Goal: Information Seeking & Learning: Check status

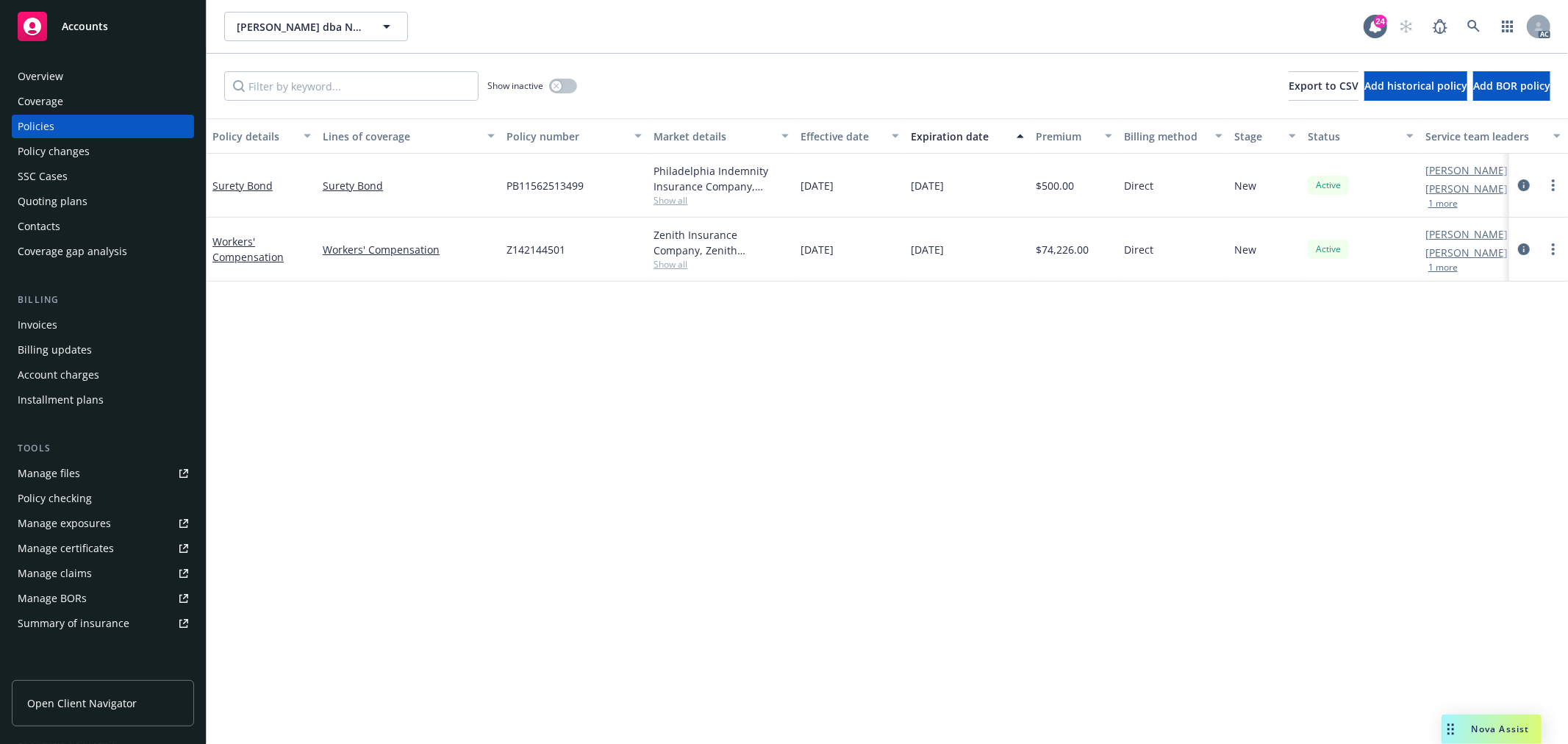
click at [248, 248] on div "Workers' Compensation" at bounding box center [262, 249] width 99 height 30
click at [252, 258] on link "Workers' Compensation" at bounding box center [248, 249] width 72 height 30
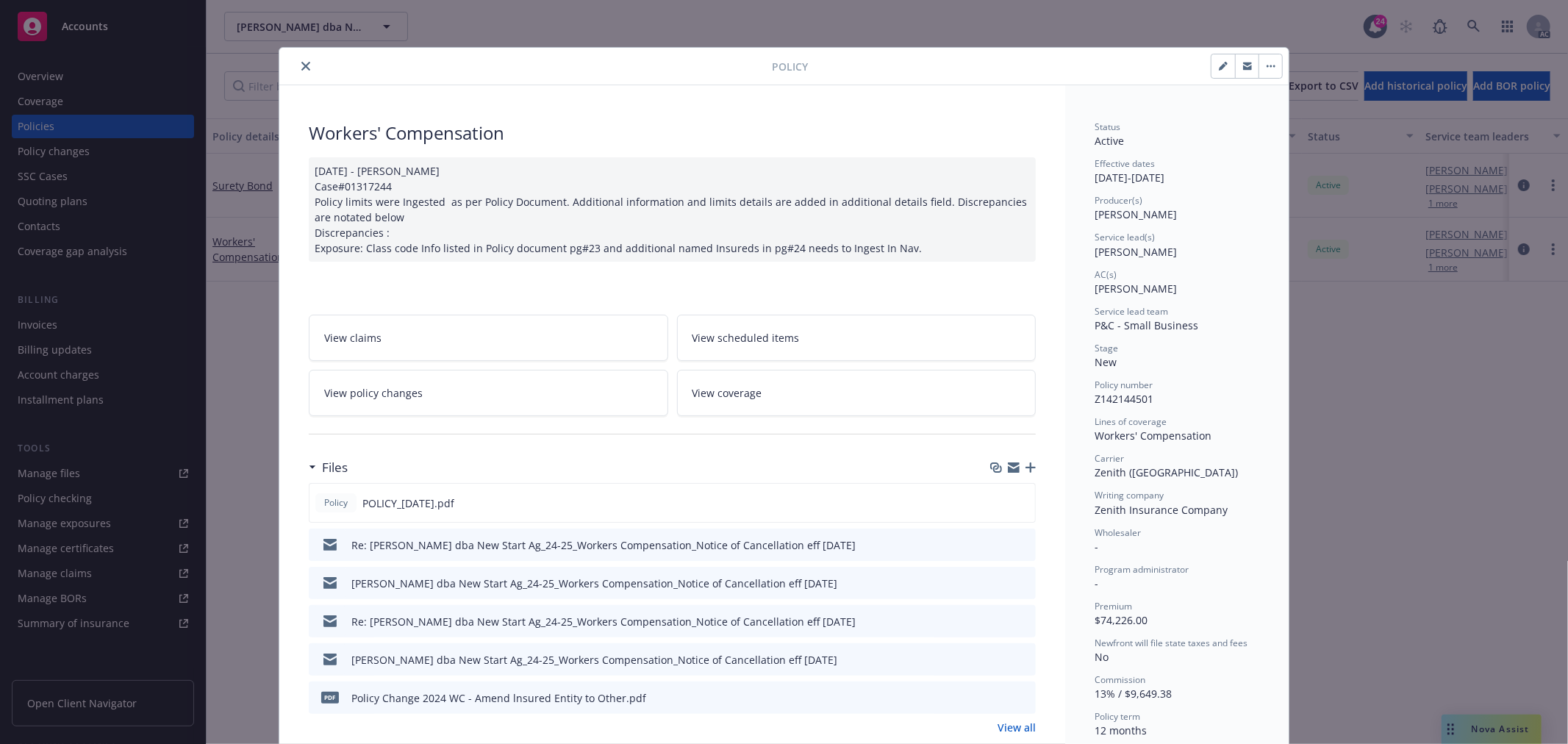
click at [545, 402] on link "View policy changes" at bounding box center [488, 393] width 360 height 46
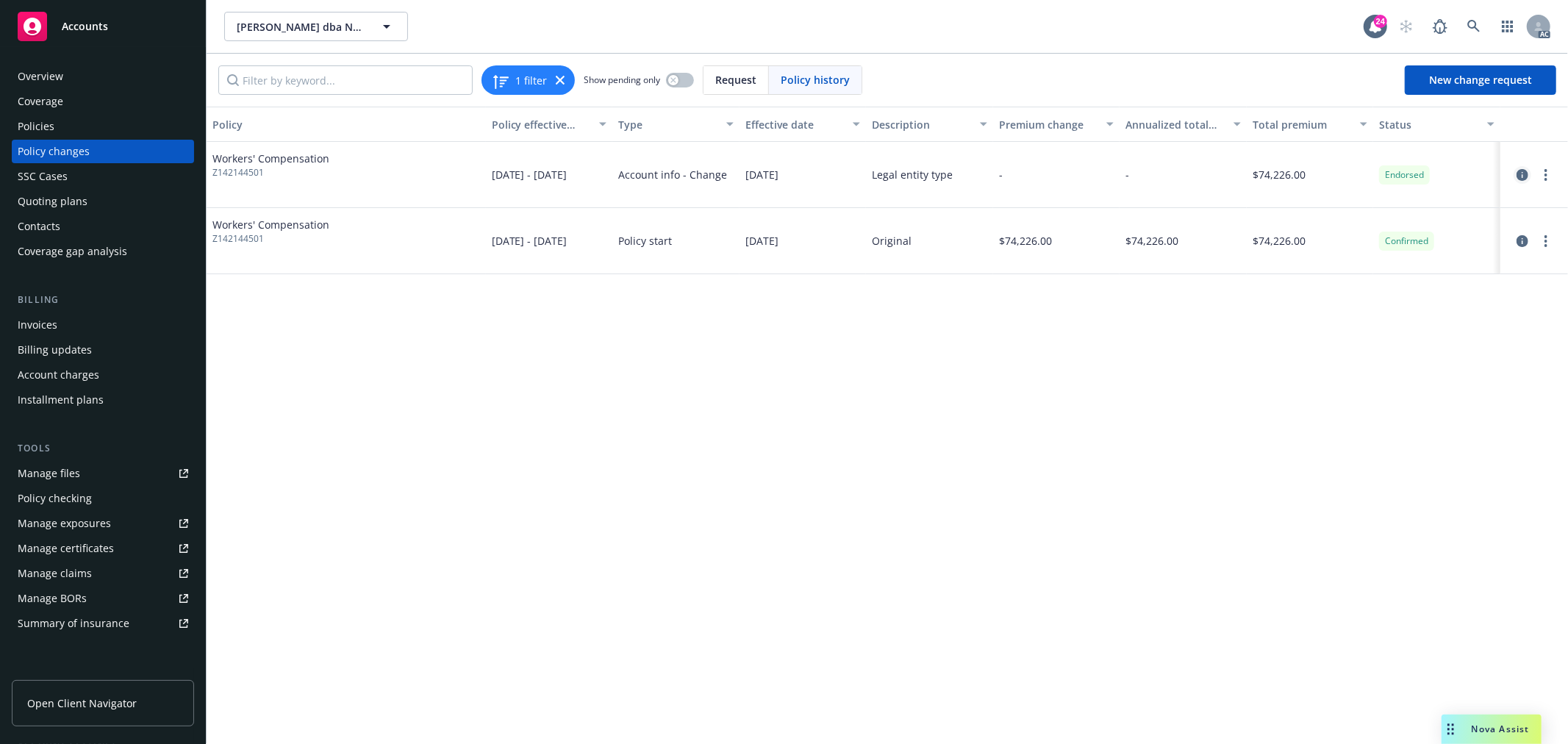
click at [1526, 174] on icon "circleInformation" at bounding box center [1523, 174] width 12 height 12
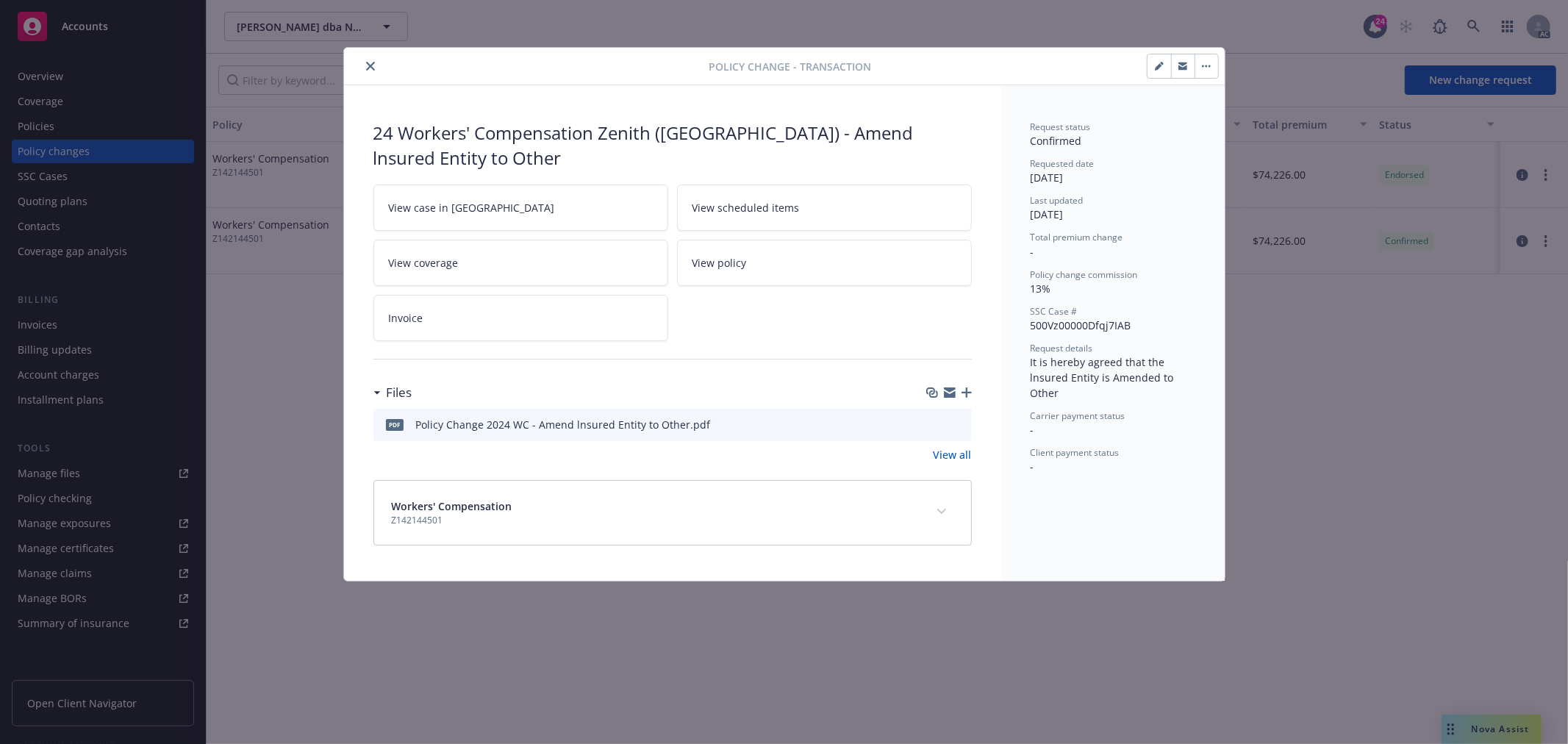
click at [959, 422] on icon "preview file" at bounding box center [958, 423] width 13 height 10
click at [366, 65] on icon "close" at bounding box center [371, 66] width 9 height 9
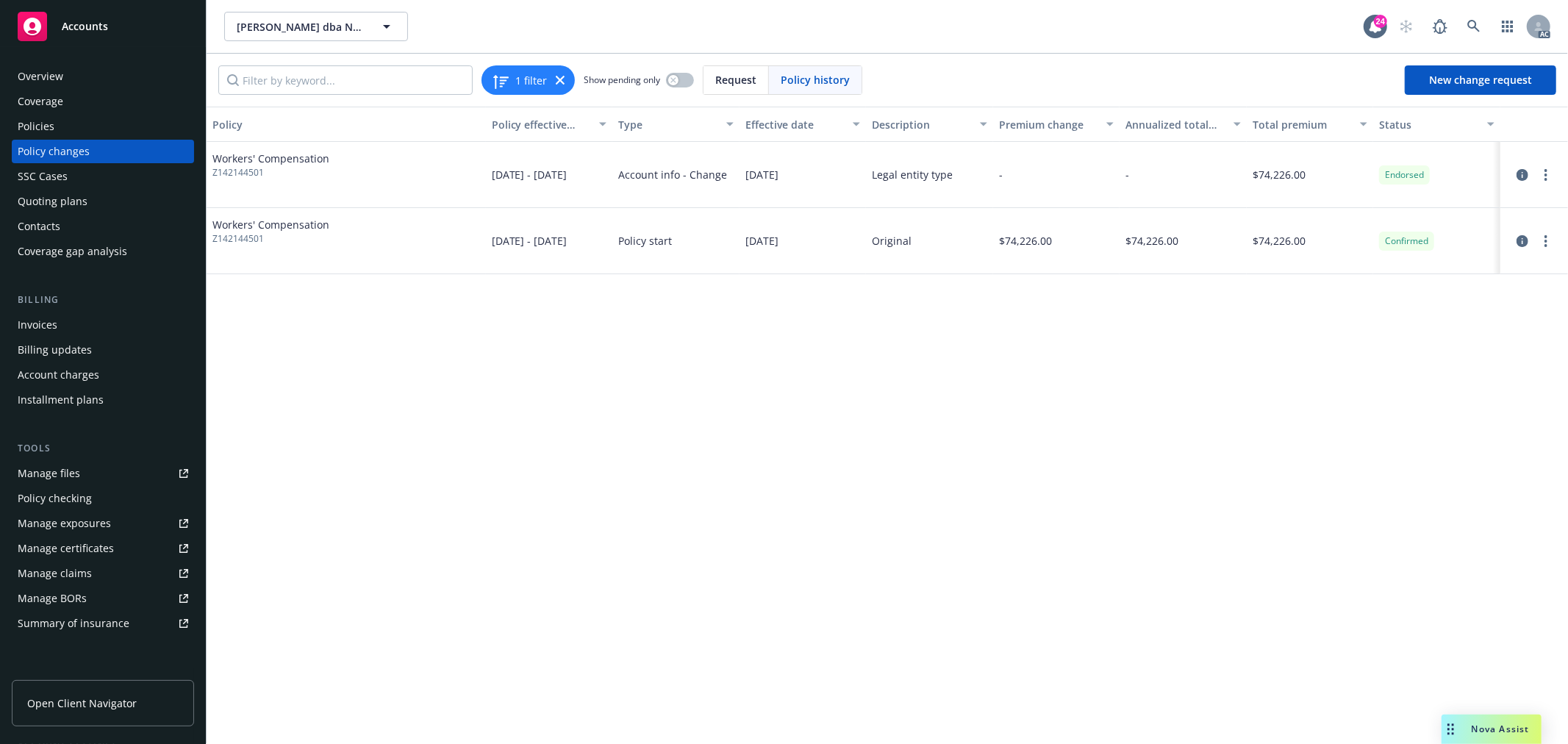
click at [71, 120] on div "Policies" at bounding box center [102, 126] width 170 height 24
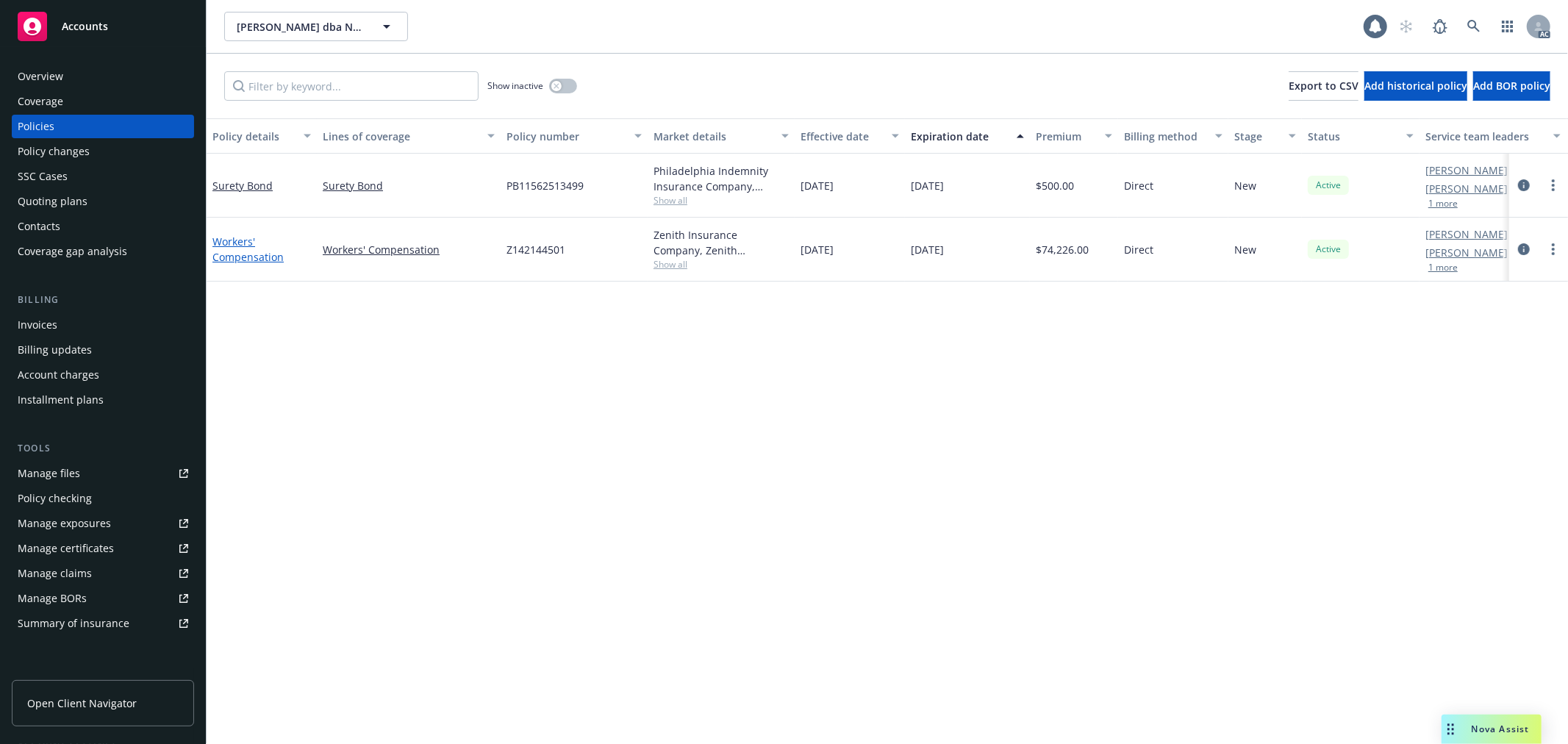
click at [218, 254] on link "Workers' Compensation" at bounding box center [248, 249] width 72 height 30
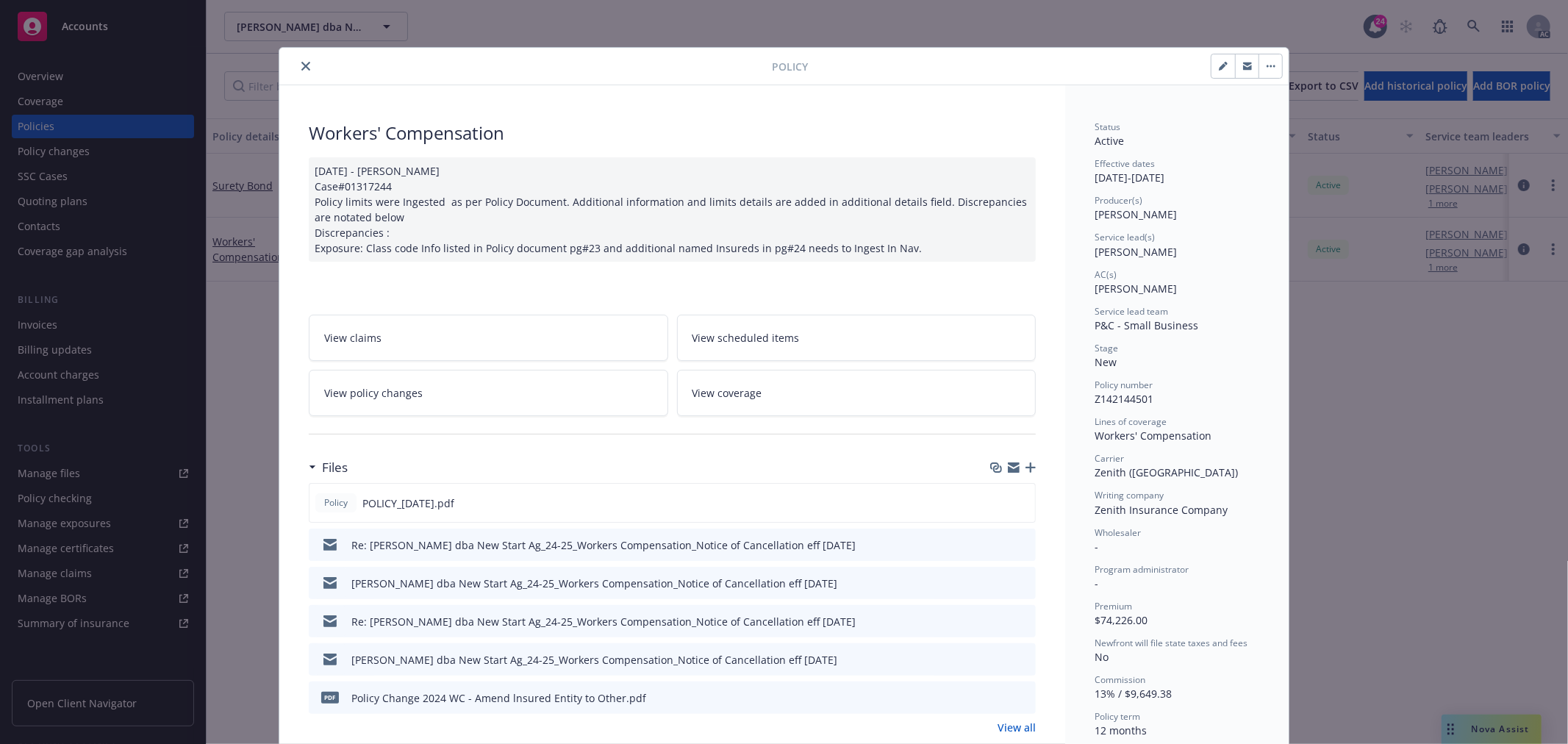
scroll to position [44, 0]
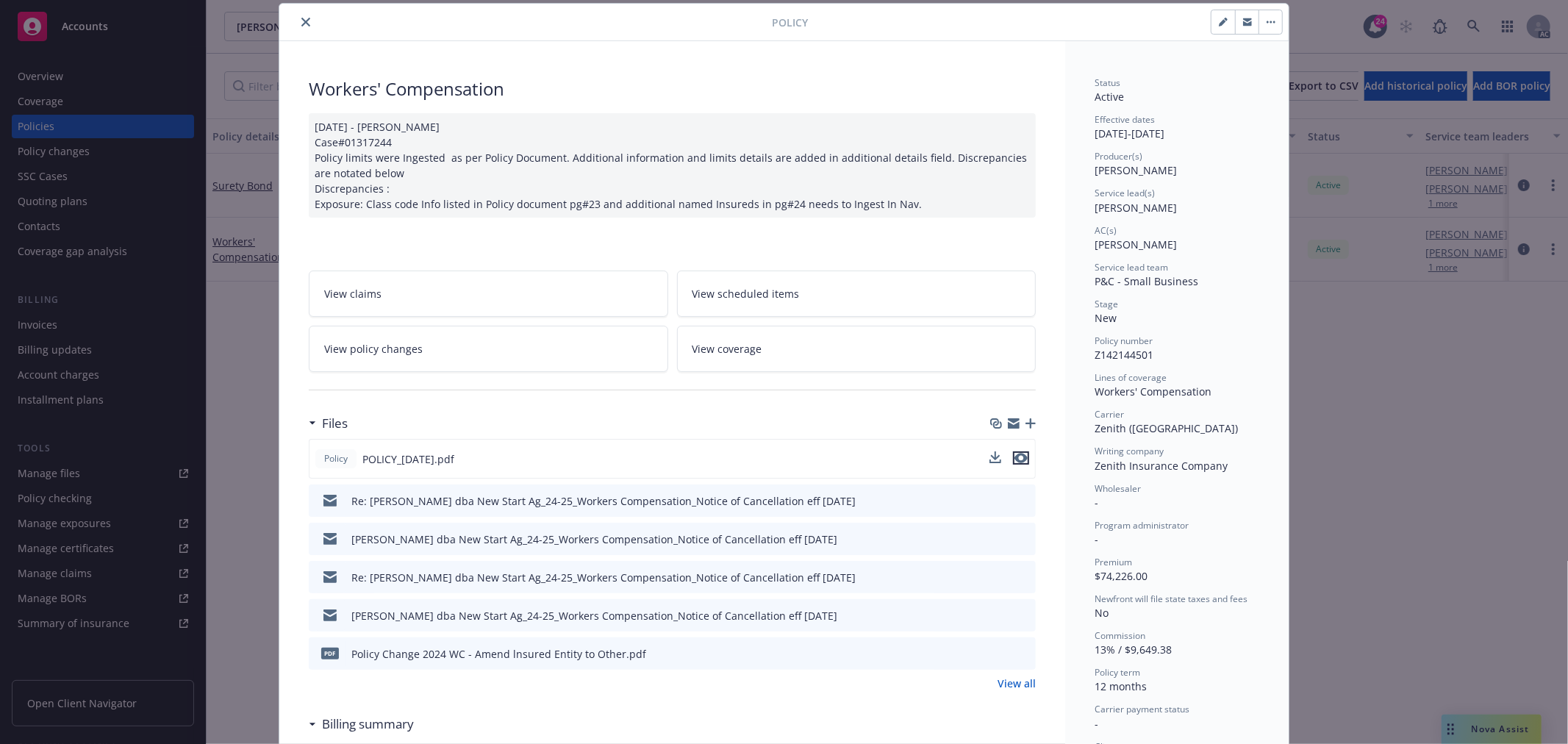
click at [1017, 457] on icon "preview file" at bounding box center [1021, 458] width 13 height 10
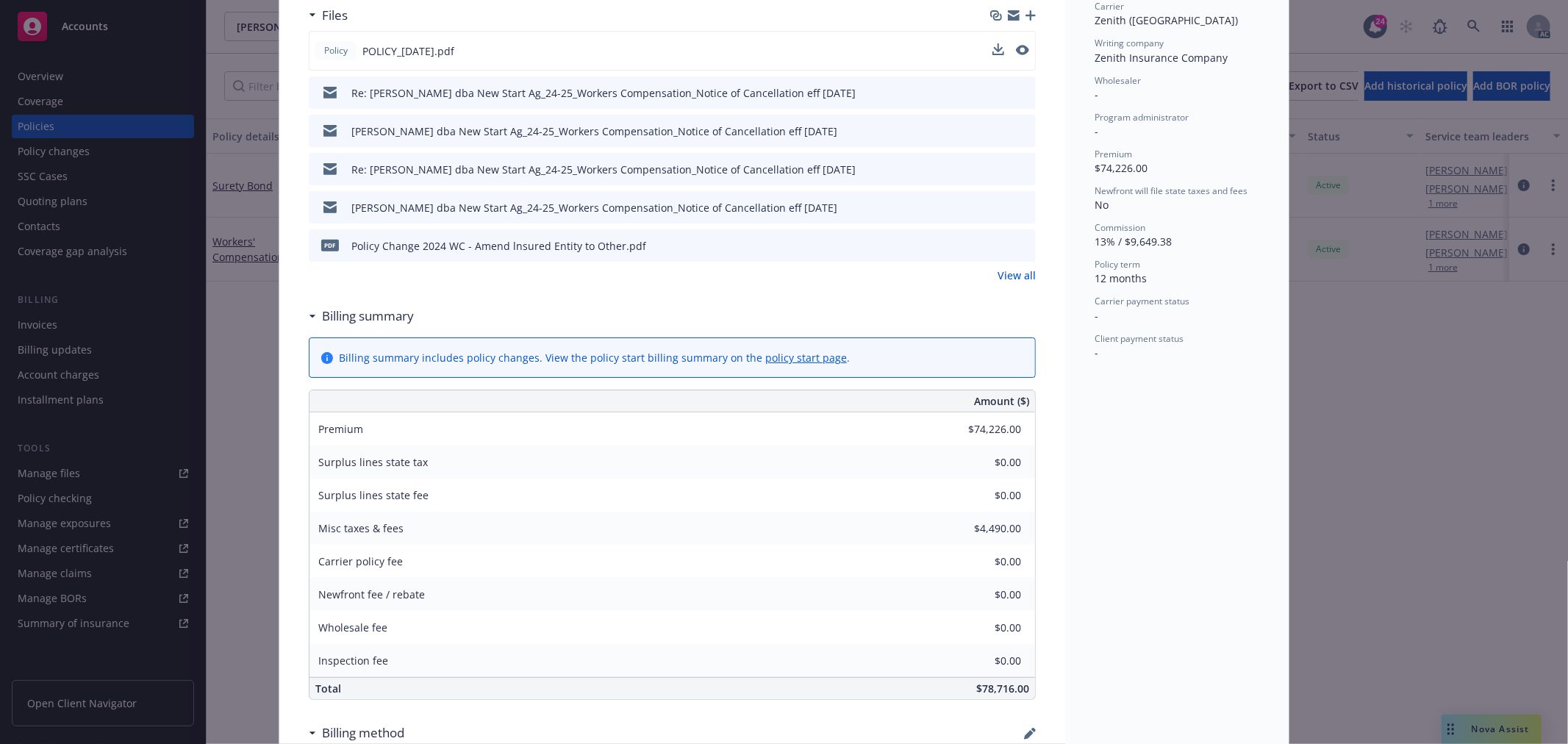
scroll to position [533, 0]
